Goal: Find specific page/section: Find specific page/section

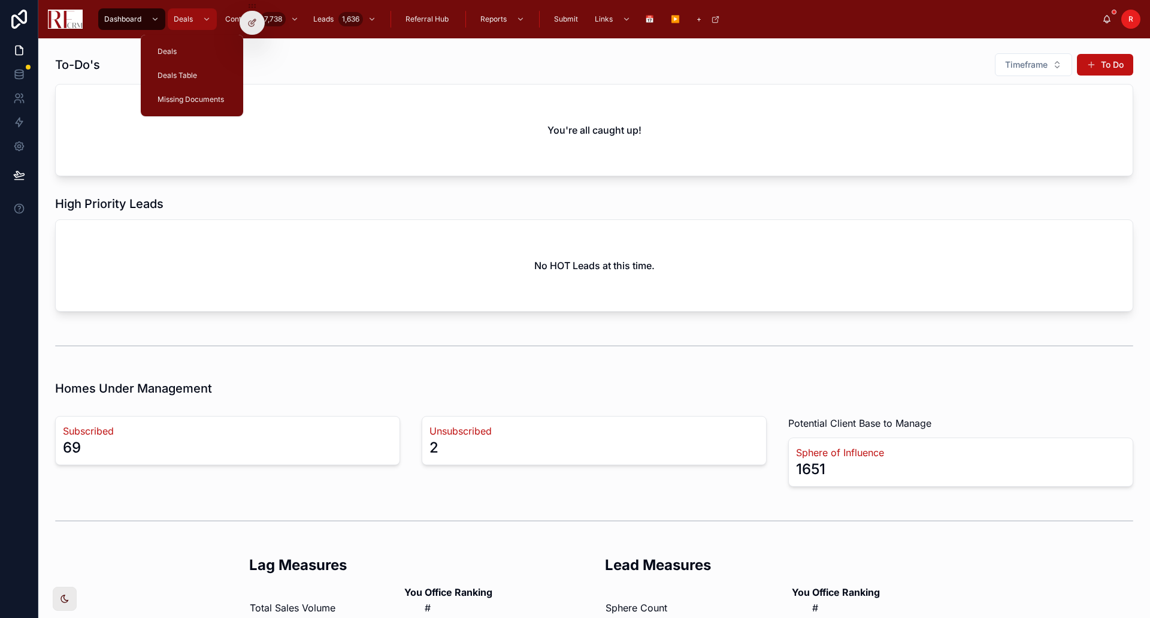
click at [194, 19] on div "Deals" at bounding box center [192, 19] width 42 height 19
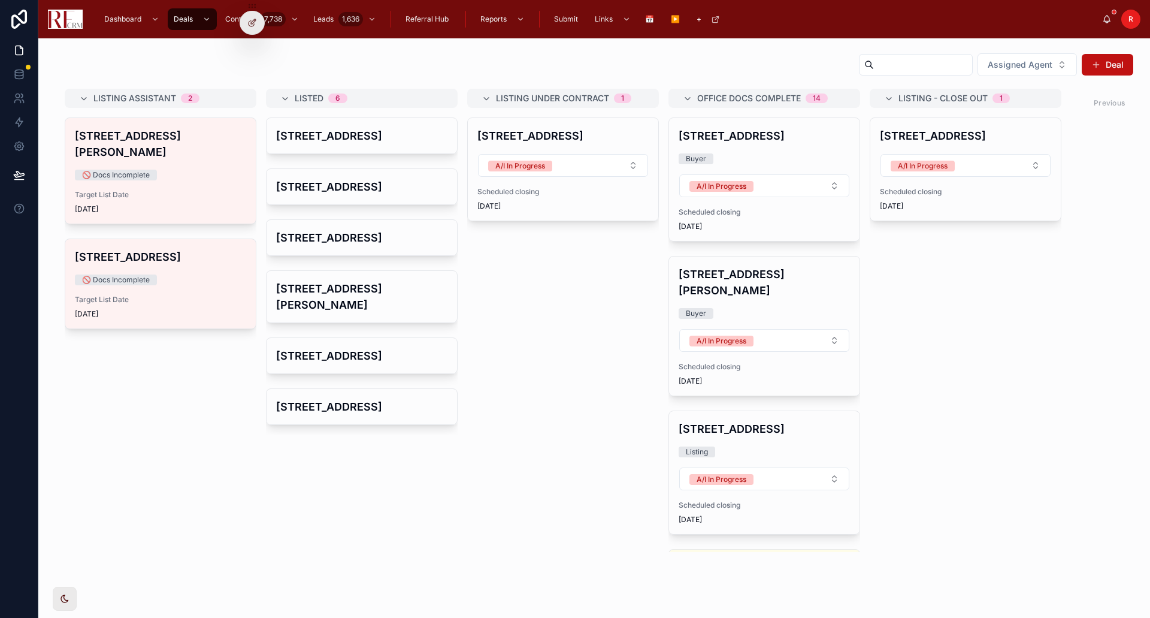
click at [518, 130] on h4 "[STREET_ADDRESS]" at bounding box center [562, 136] width 171 height 16
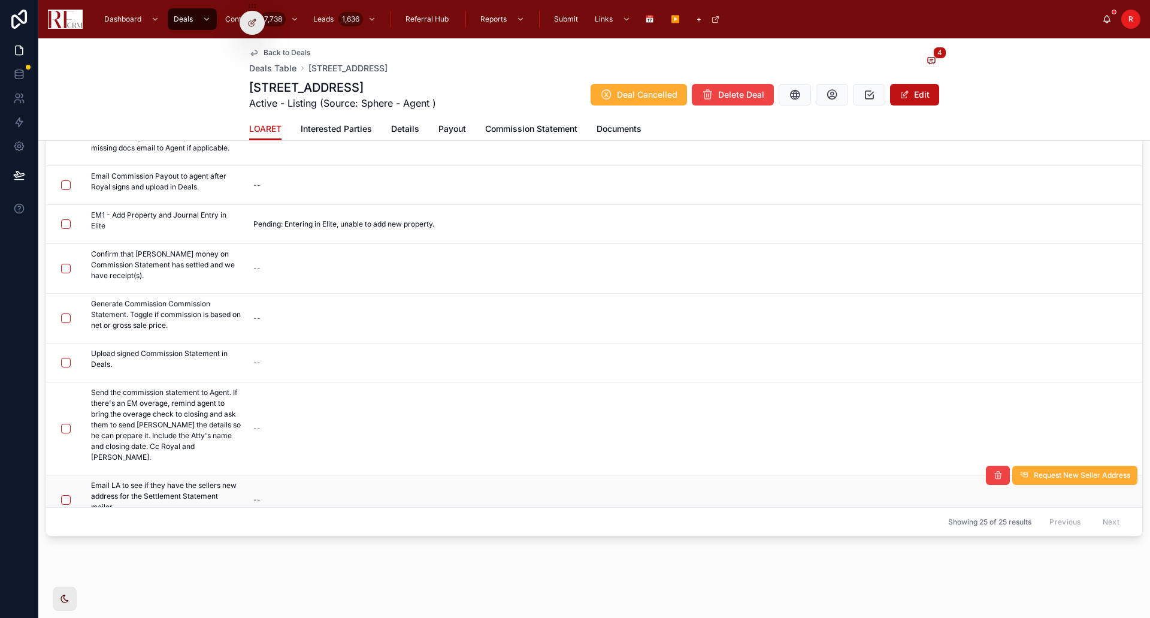
scroll to position [20, 0]
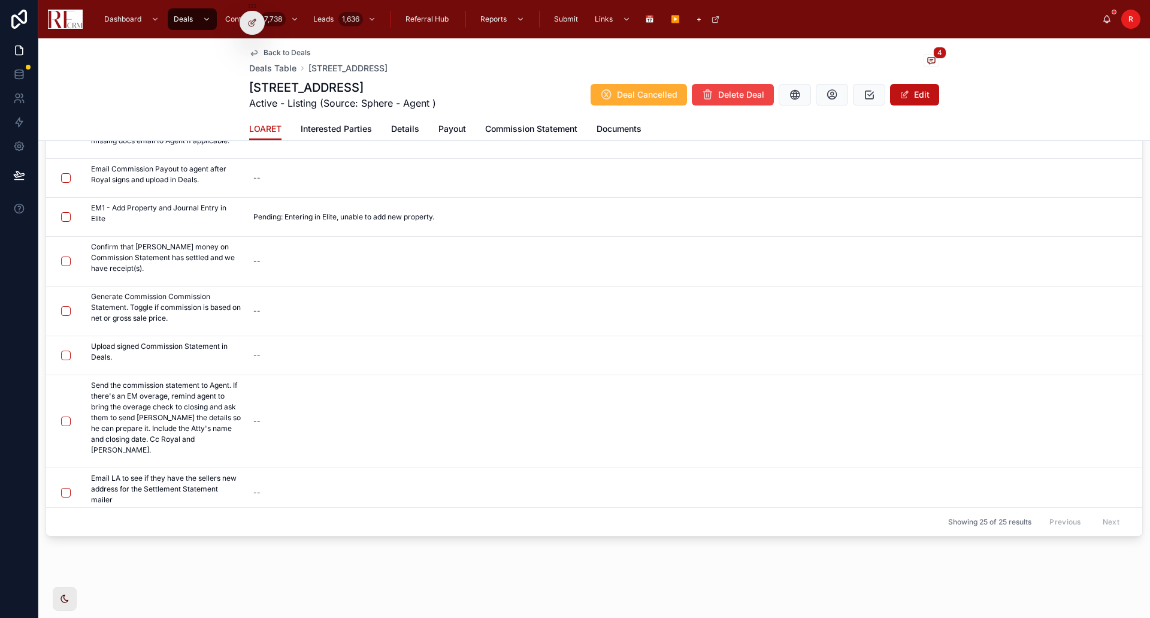
click at [69, 518] on icon at bounding box center [69, 523] width 10 height 10
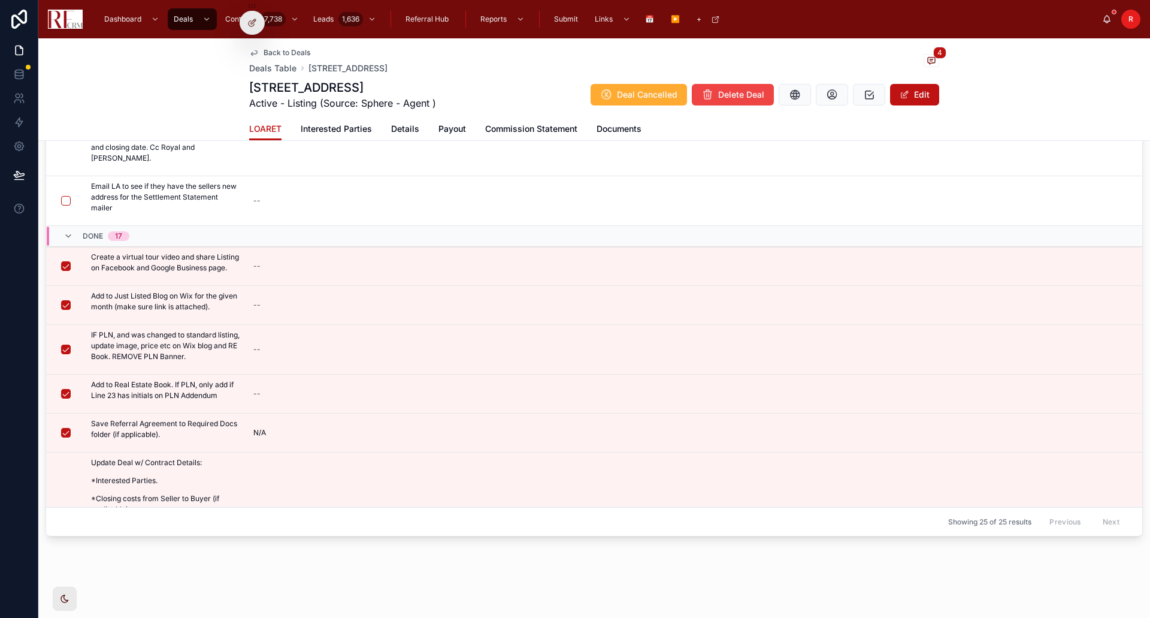
scroll to position [273, 0]
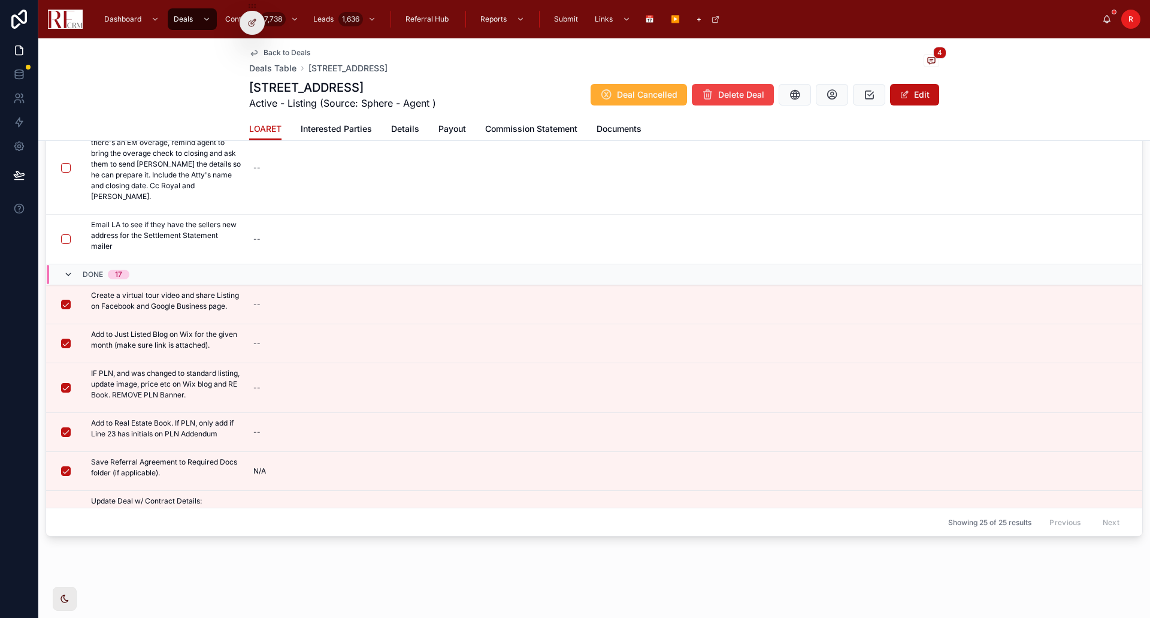
click at [65, 270] on icon at bounding box center [69, 275] width 10 height 10
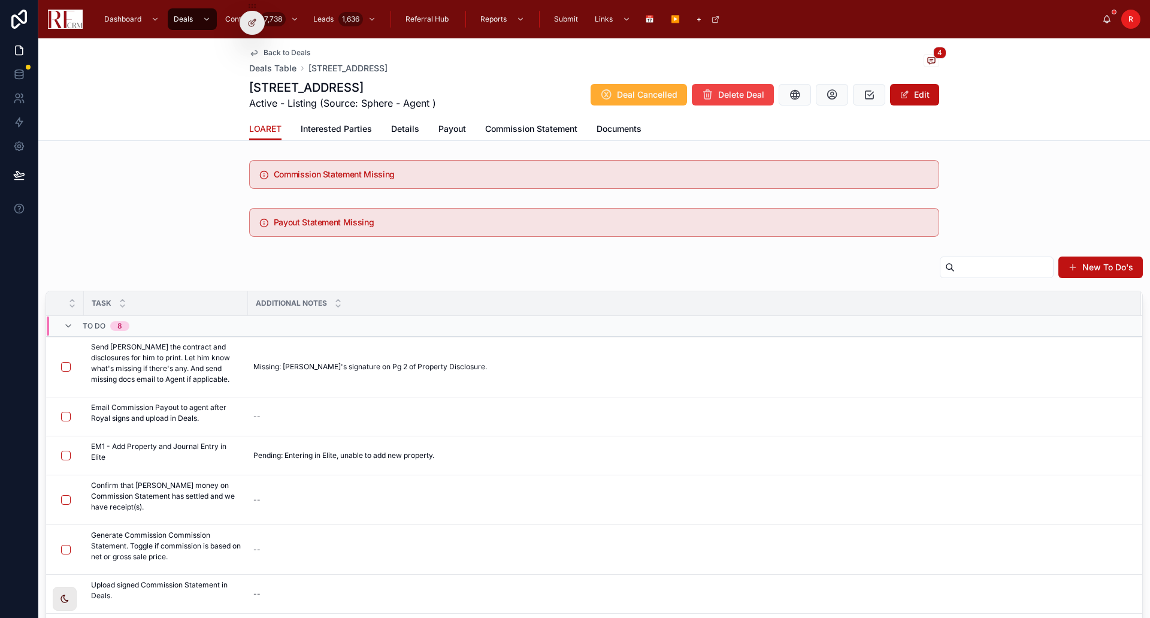
scroll to position [0, 0]
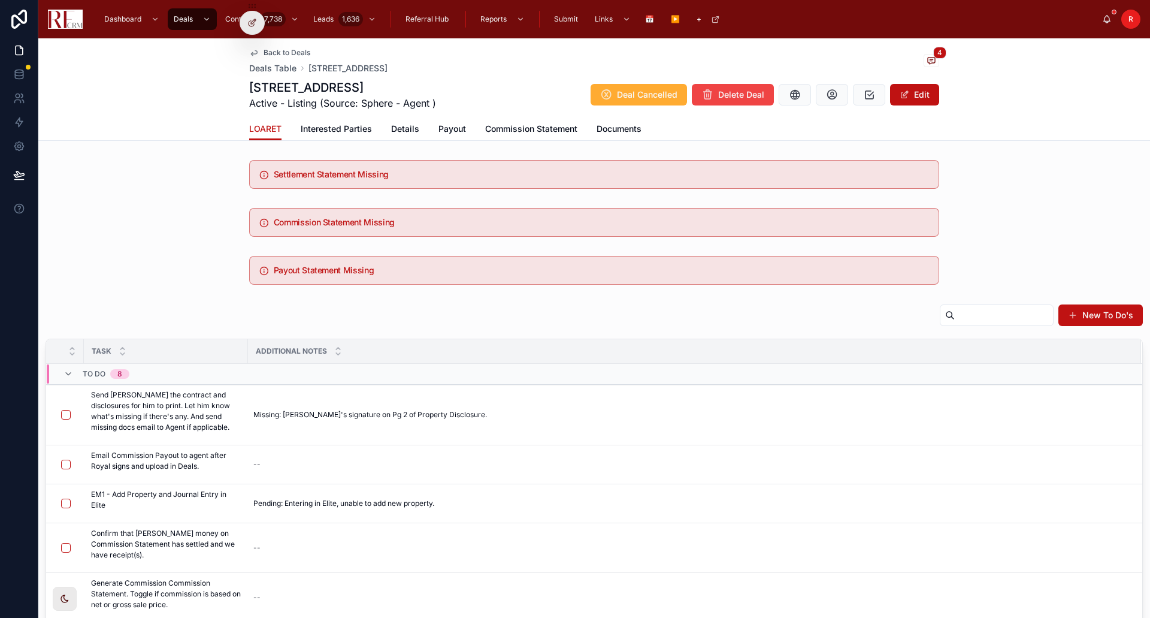
click at [1129, 16] on span "R" at bounding box center [1131, 19] width 5 height 10
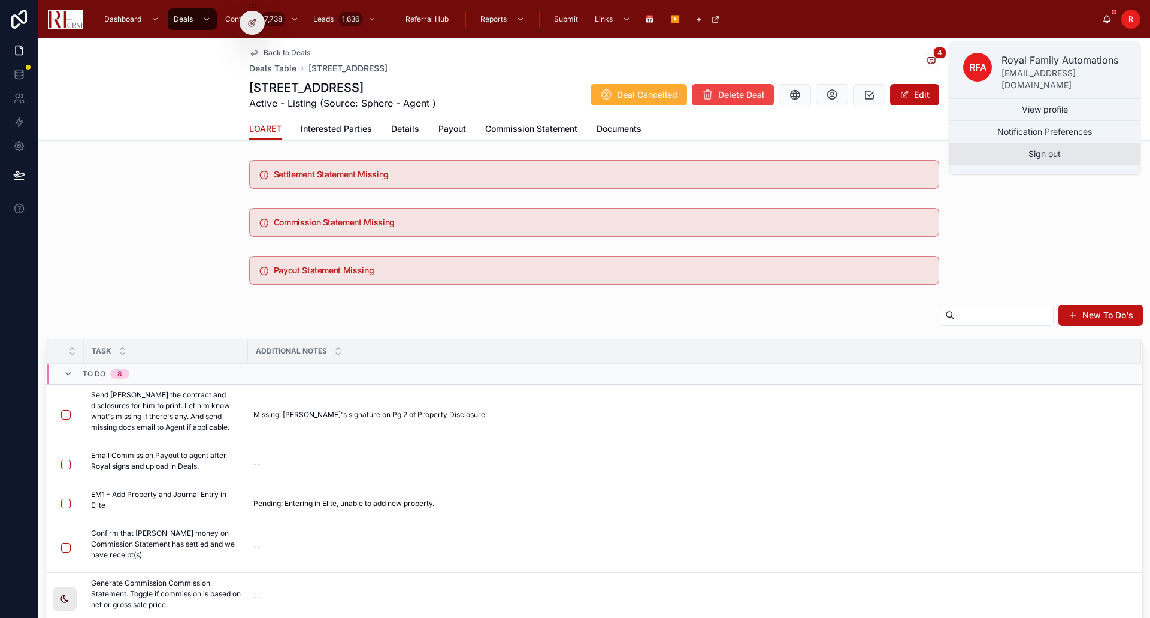
click at [1048, 146] on button "Sign out" at bounding box center [1045, 154] width 192 height 22
